Goal: Task Accomplishment & Management: Use online tool/utility

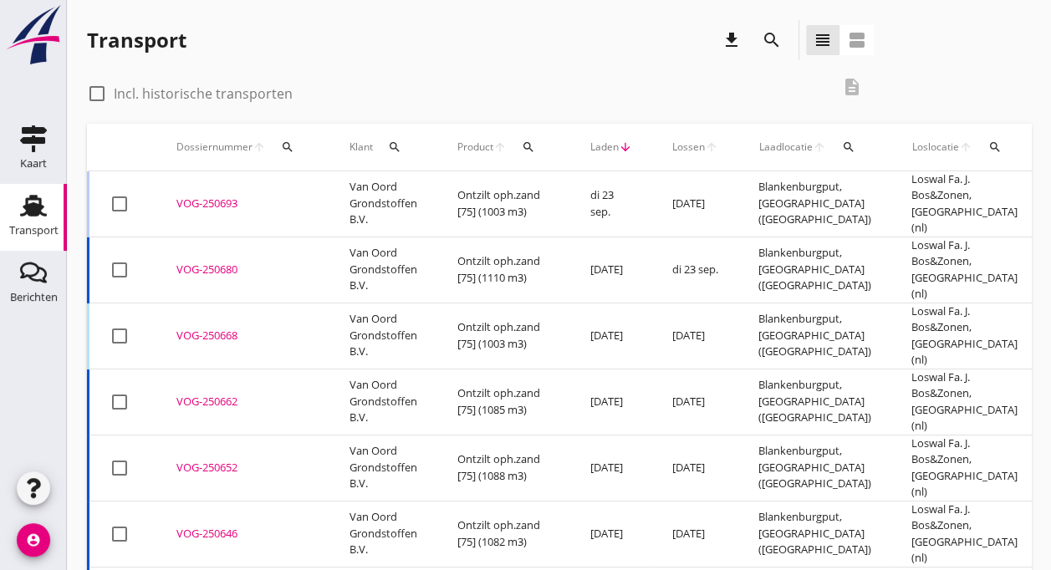
click at [343, 207] on td "Van Oord Grondstoffen B.V." at bounding box center [383, 204] width 108 height 66
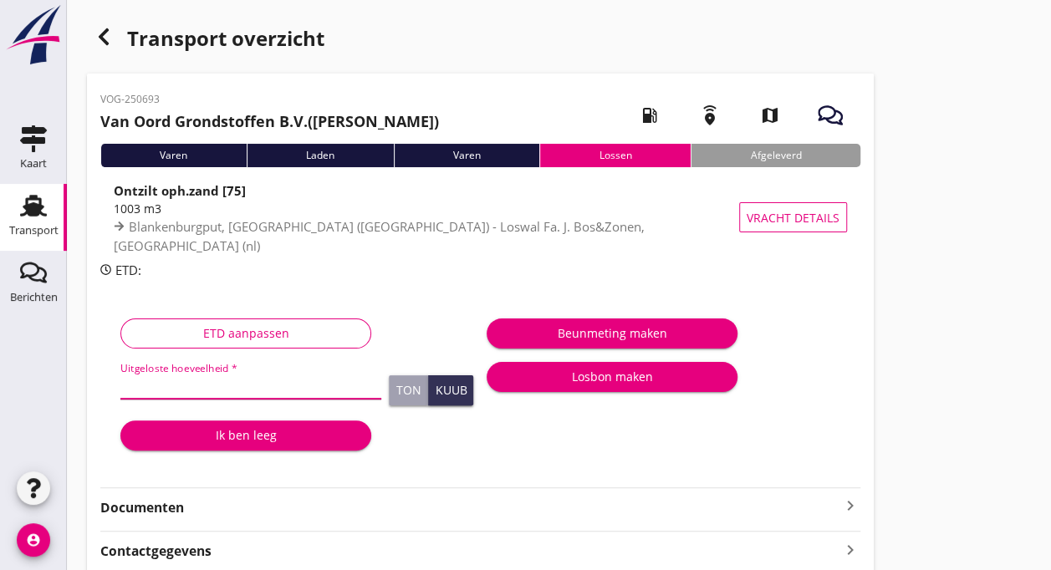
click at [192, 386] on input "Uitgeloste hoeveelheid *" at bounding box center [250, 385] width 261 height 27
type input "1090"
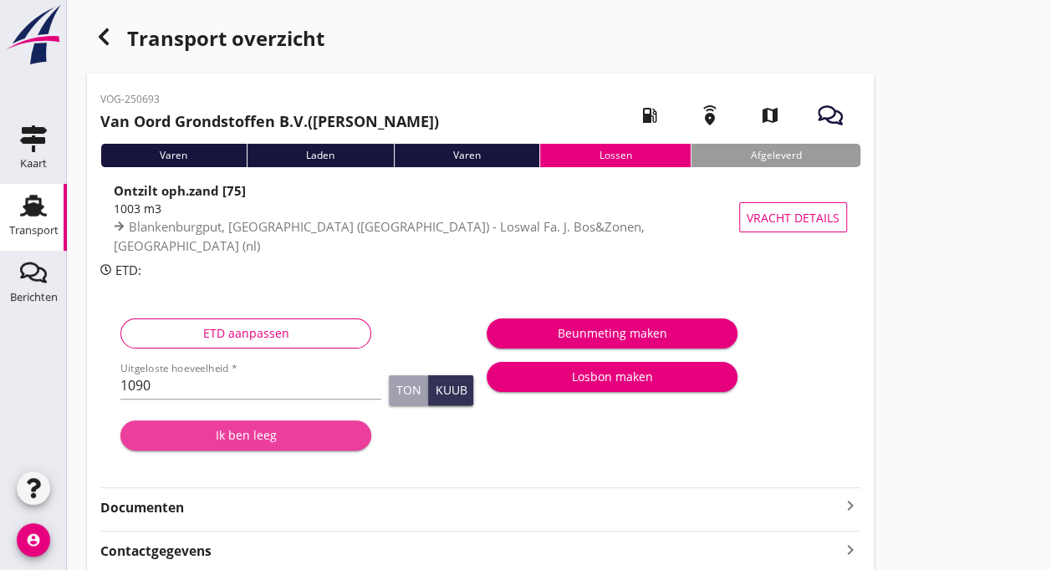
click at [209, 433] on div "Ik ben leeg" at bounding box center [246, 435] width 224 height 18
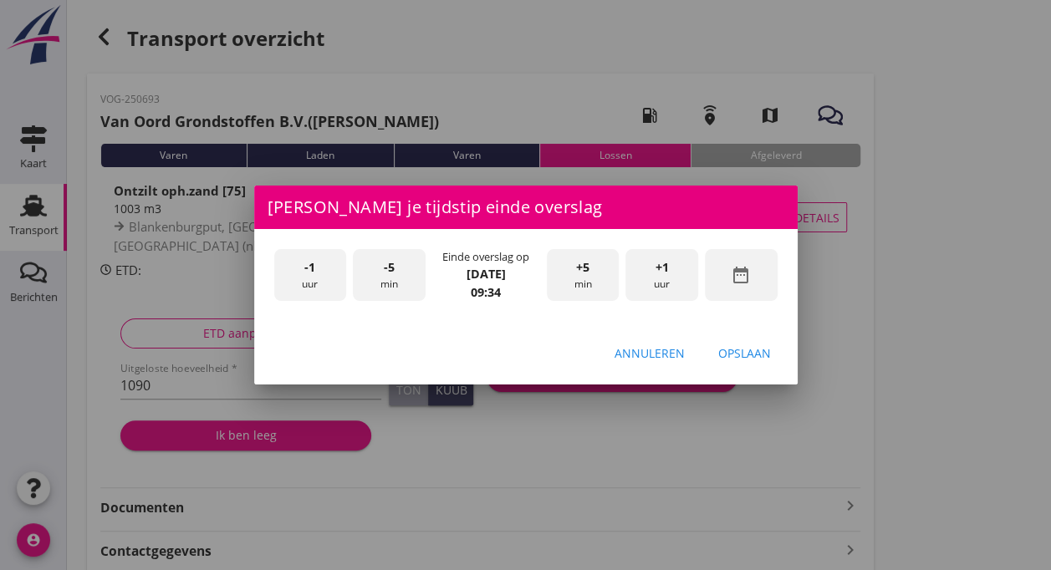
click at [395, 278] on div "-5 min" at bounding box center [389, 275] width 73 height 53
click at [572, 269] on div "+5 min" at bounding box center [583, 275] width 73 height 53
click at [742, 348] on div "Opslaan" at bounding box center [744, 353] width 53 height 18
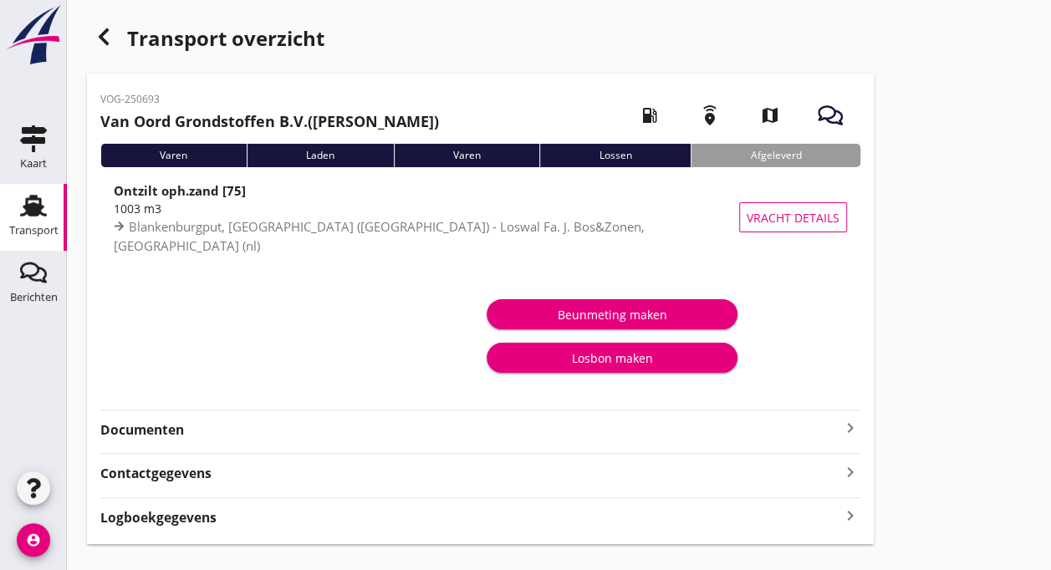
click at [45, 219] on div "Transport" at bounding box center [33, 230] width 49 height 23
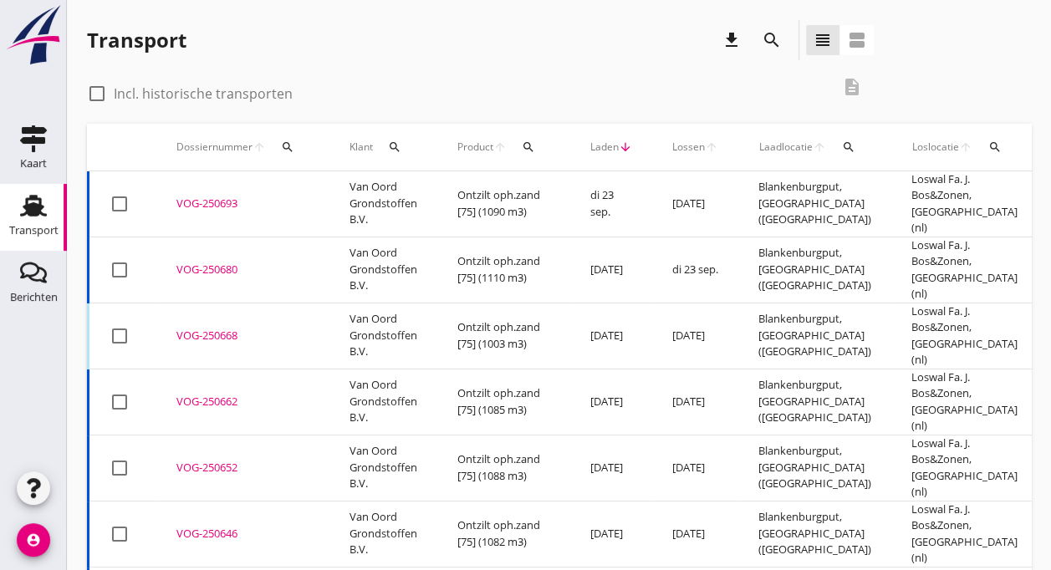
click at [395, 206] on td "Van Oord Grondstoffen B.V." at bounding box center [383, 204] width 108 height 66
